Goal: Task Accomplishment & Management: Use online tool/utility

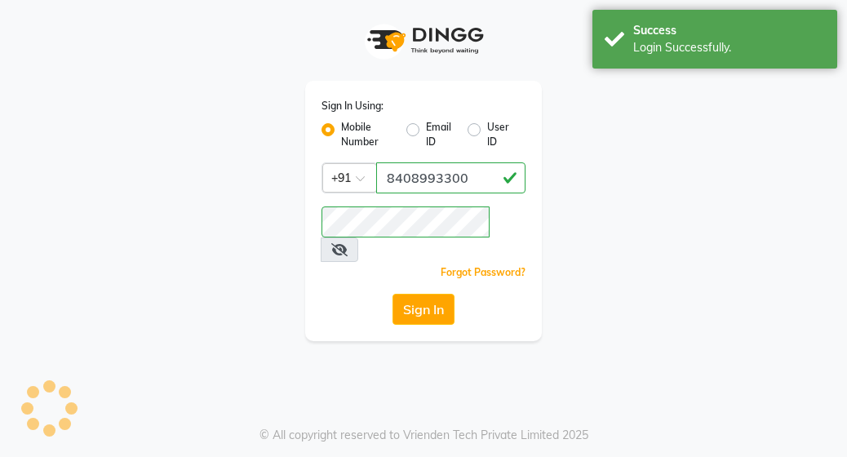
select select "702"
select select "service"
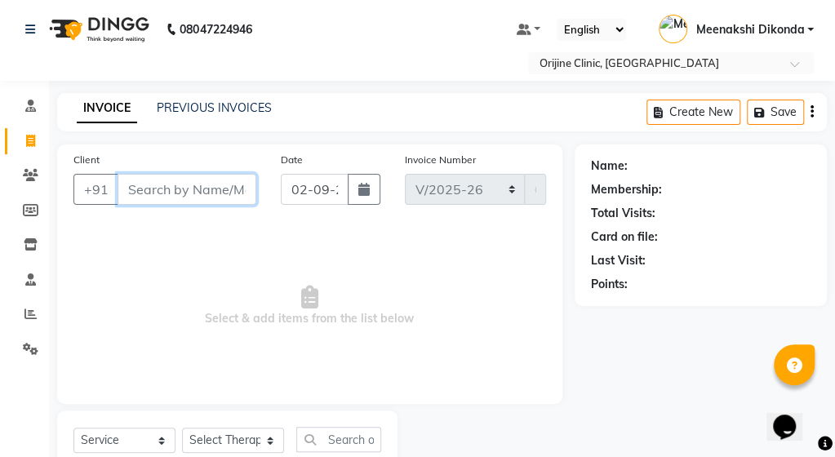
scroll to position [55, 0]
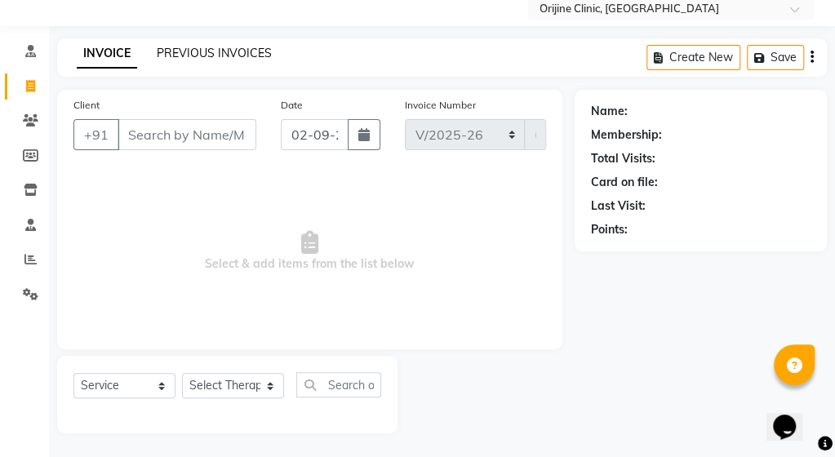
click at [237, 59] on link "PREVIOUS INVOICES" at bounding box center [214, 53] width 115 height 15
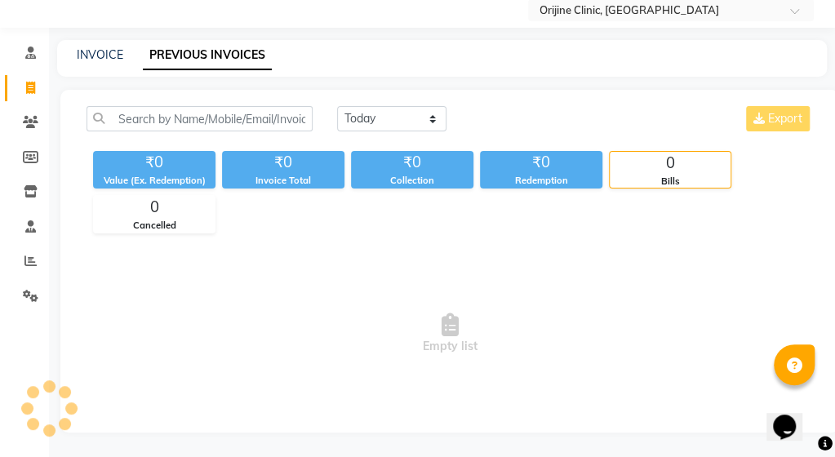
scroll to position [51, 0]
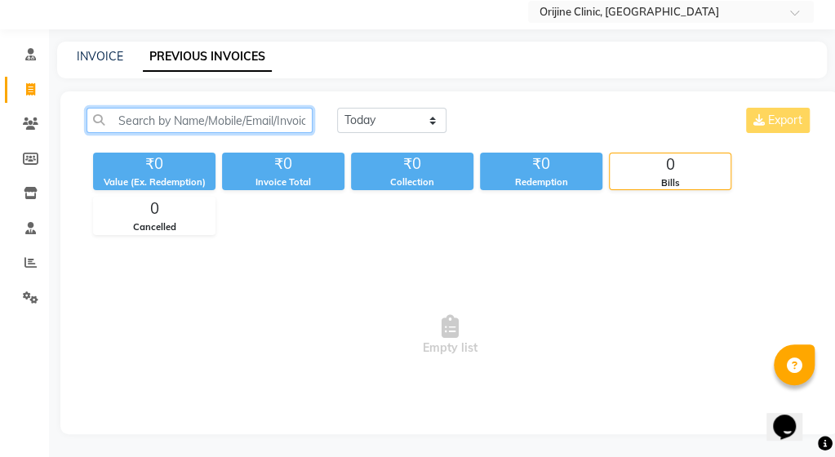
click at [197, 122] on input "text" at bounding box center [199, 120] width 226 height 25
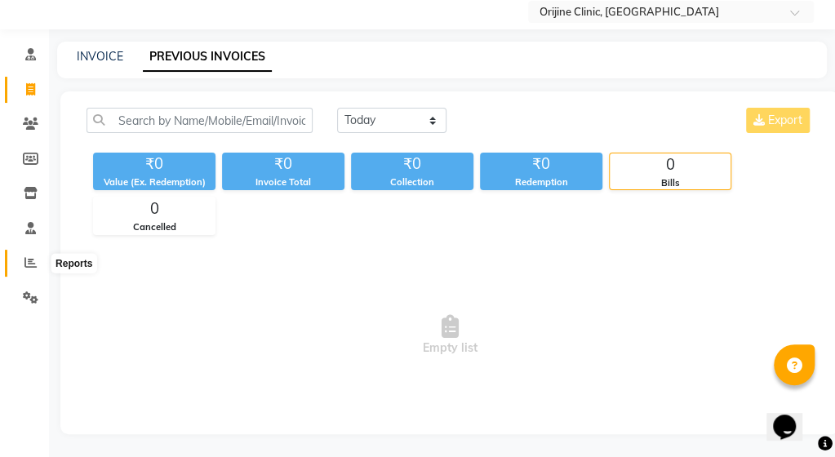
click at [26, 262] on icon at bounding box center [30, 262] width 12 height 12
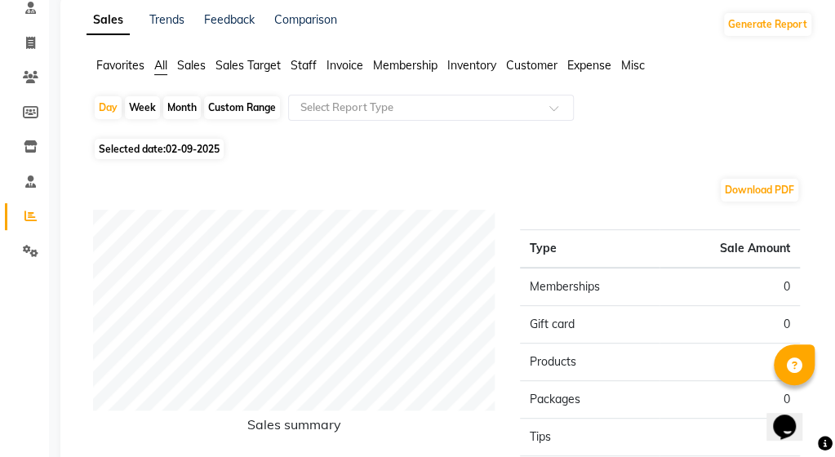
scroll to position [100, 0]
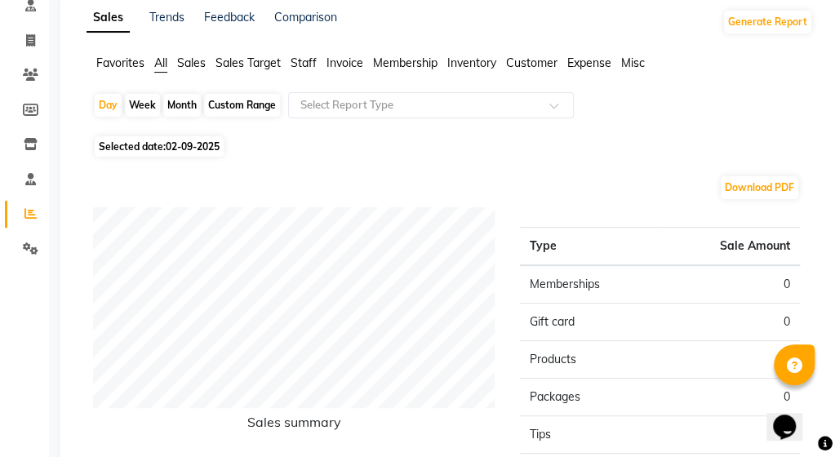
click at [339, 66] on span "Invoice" at bounding box center [344, 62] width 37 height 15
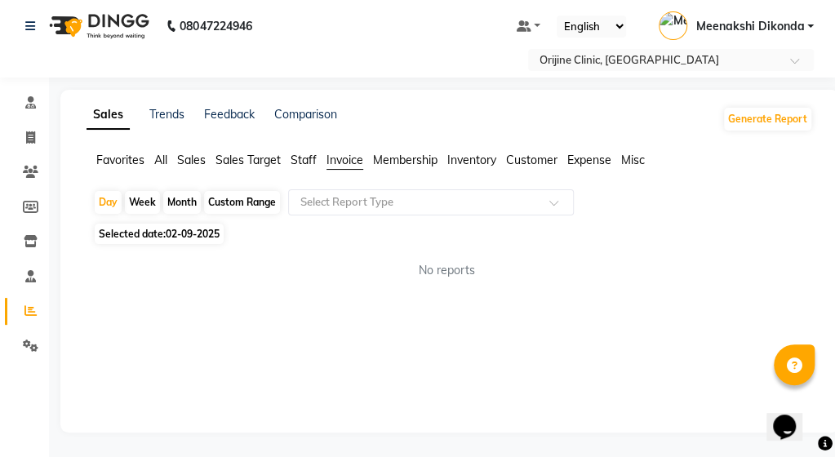
scroll to position [3, 0]
click at [383, 202] on input "text" at bounding box center [414, 202] width 235 height 16
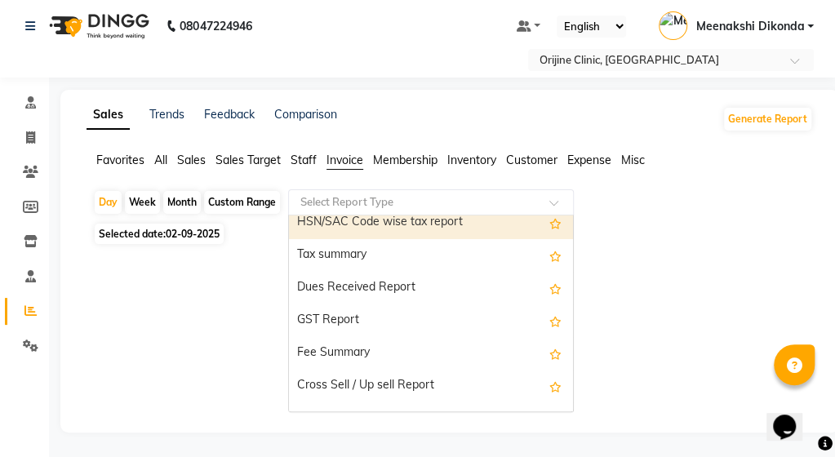
scroll to position [244, 0]
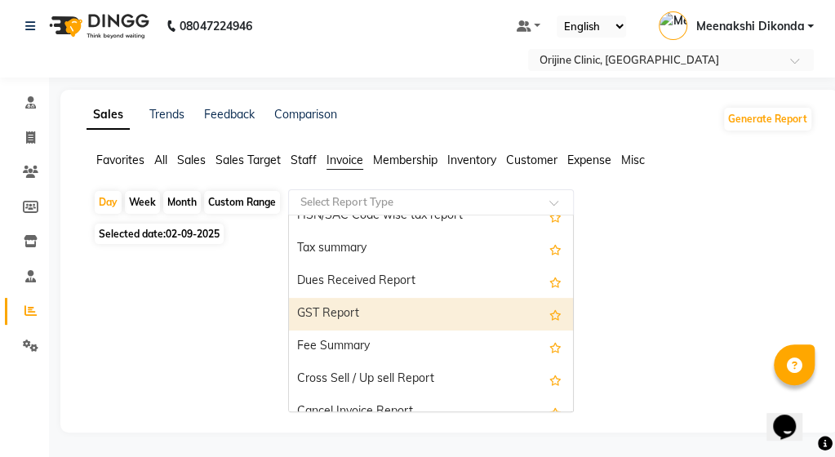
click at [409, 308] on div "GST Report" at bounding box center [431, 314] width 284 height 33
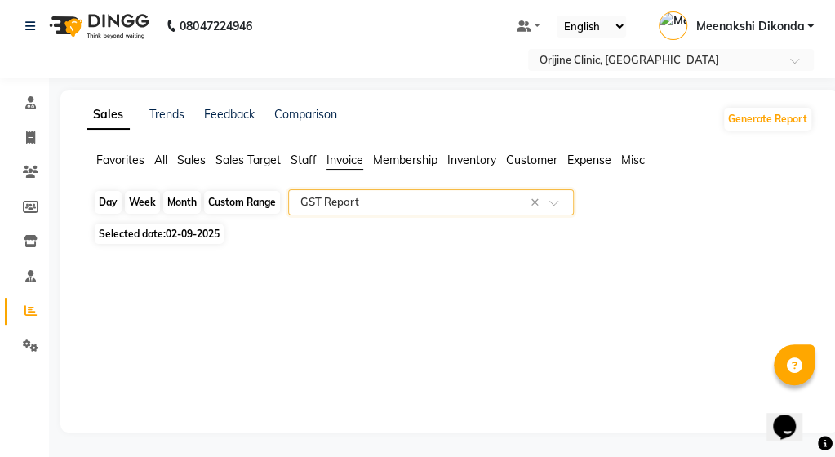
click at [111, 198] on div "Day" at bounding box center [108, 202] width 27 height 23
select select "9"
select select "2025"
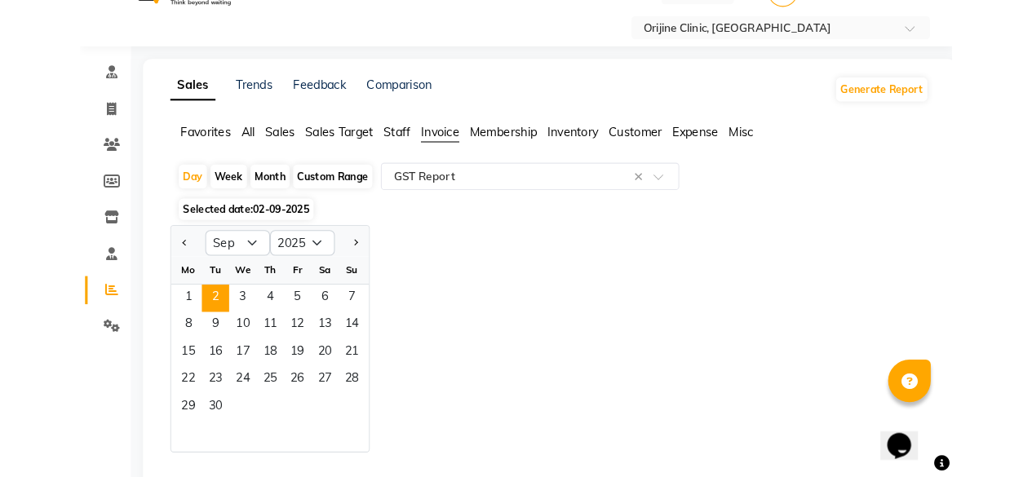
scroll to position [38, 0]
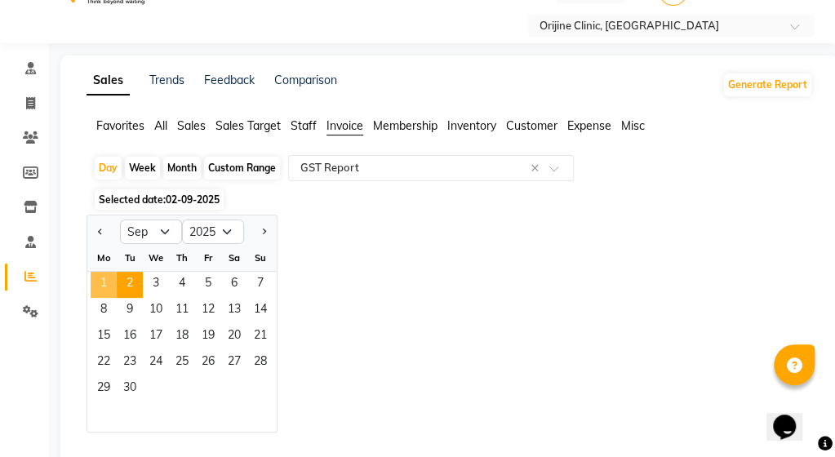
click at [106, 286] on span "1" at bounding box center [104, 285] width 26 height 26
select select "full_report"
select select "csv"
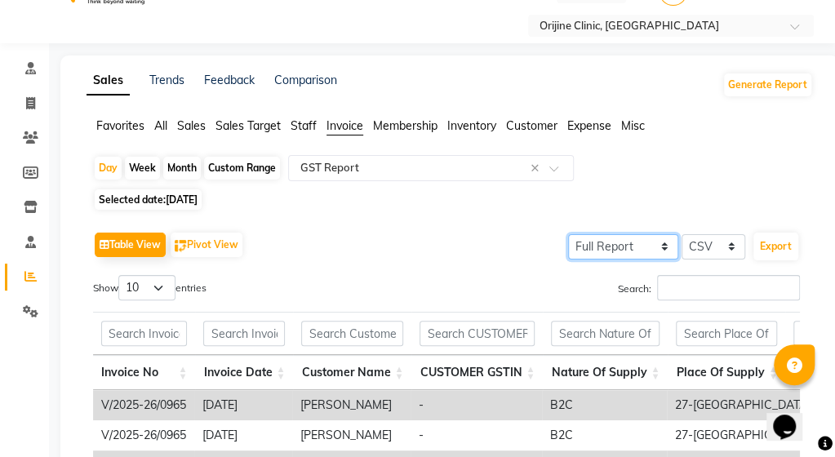
click at [656, 242] on select "Select Full Report Filtered Report" at bounding box center [623, 246] width 110 height 25
click at [570, 234] on select "Select Full Report Filtered Report" at bounding box center [623, 246] width 110 height 25
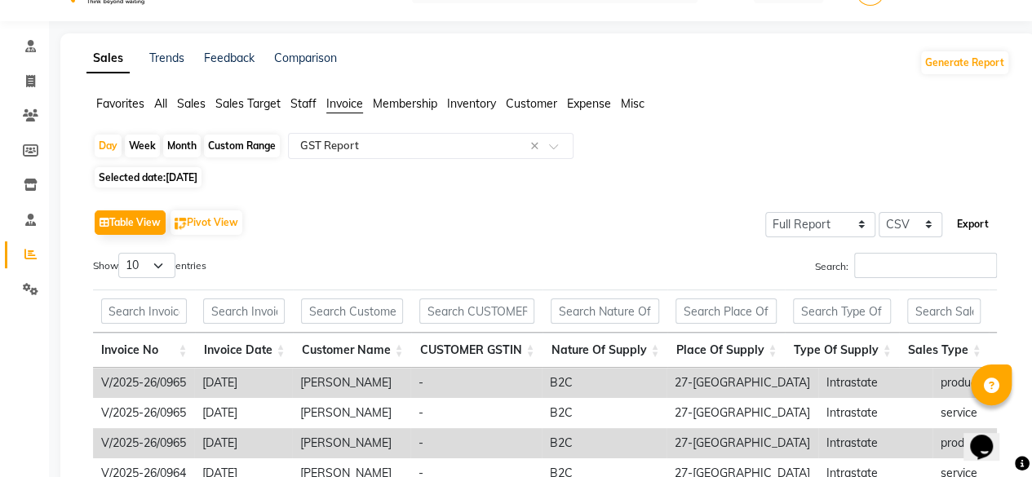
click at [846, 215] on button "Export" at bounding box center [973, 224] width 45 height 28
click at [33, 69] on link "Invoice" at bounding box center [24, 82] width 39 height 27
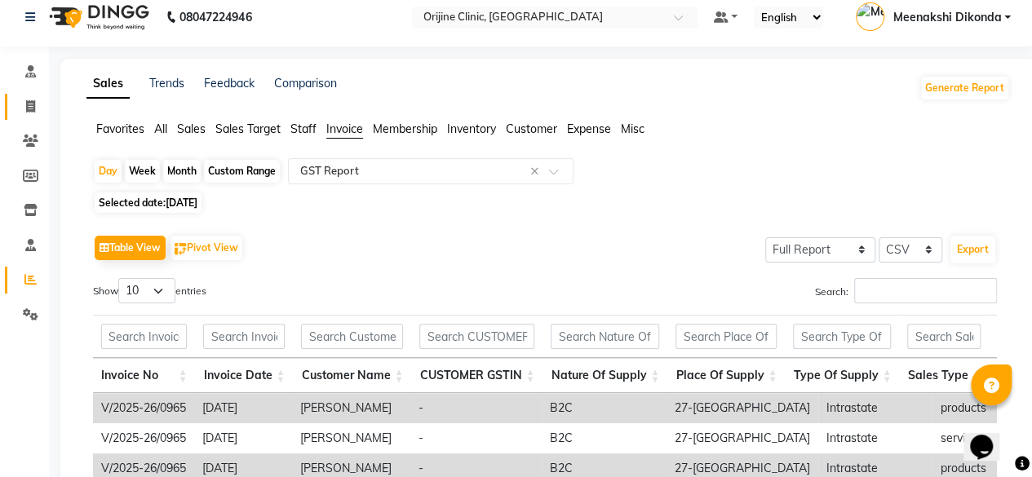
select select "702"
select select "service"
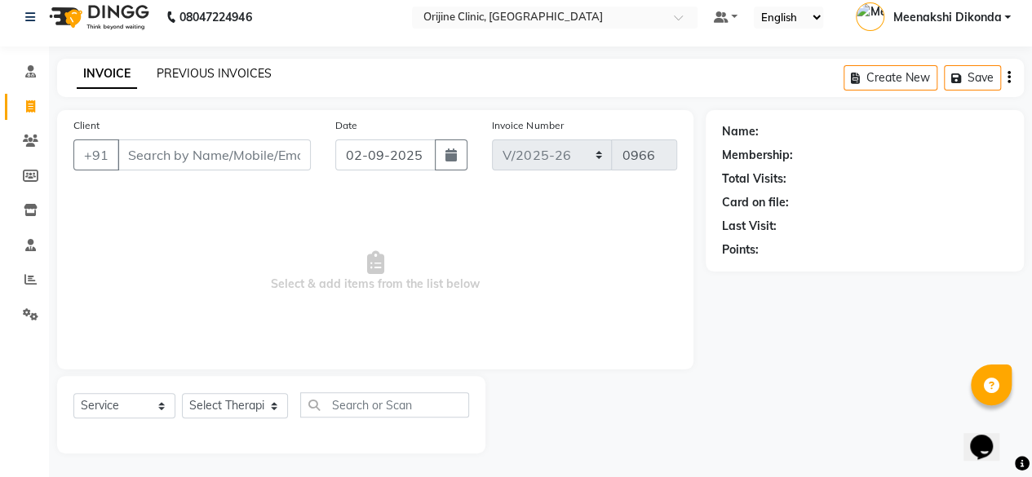
click at [163, 66] on link "PREVIOUS INVOICES" at bounding box center [214, 73] width 115 height 15
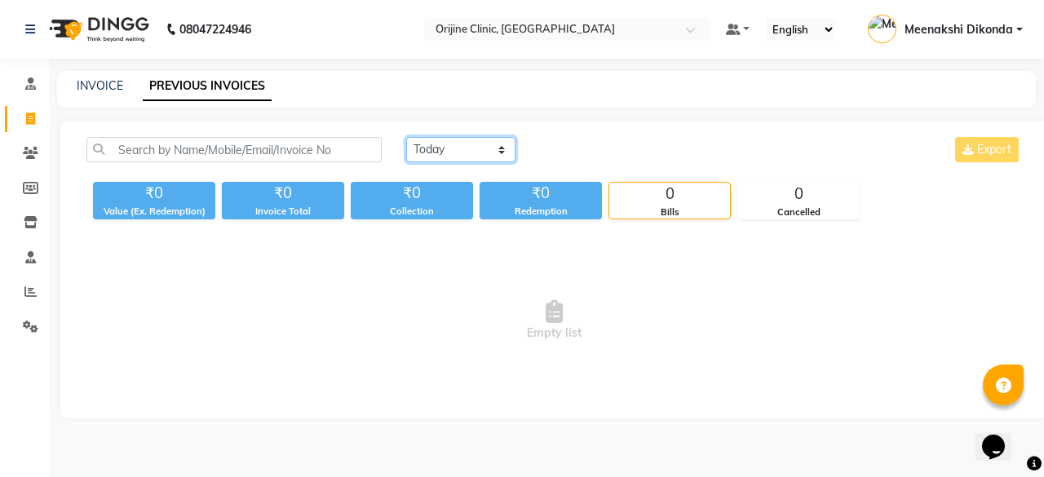
click at [468, 141] on select "[DATE] [DATE] Custom Range" at bounding box center [460, 149] width 109 height 25
select select "[DATE]"
click at [406, 137] on select "[DATE] [DATE] Custom Range" at bounding box center [460, 149] width 109 height 25
